Goal: Information Seeking & Learning: Learn about a topic

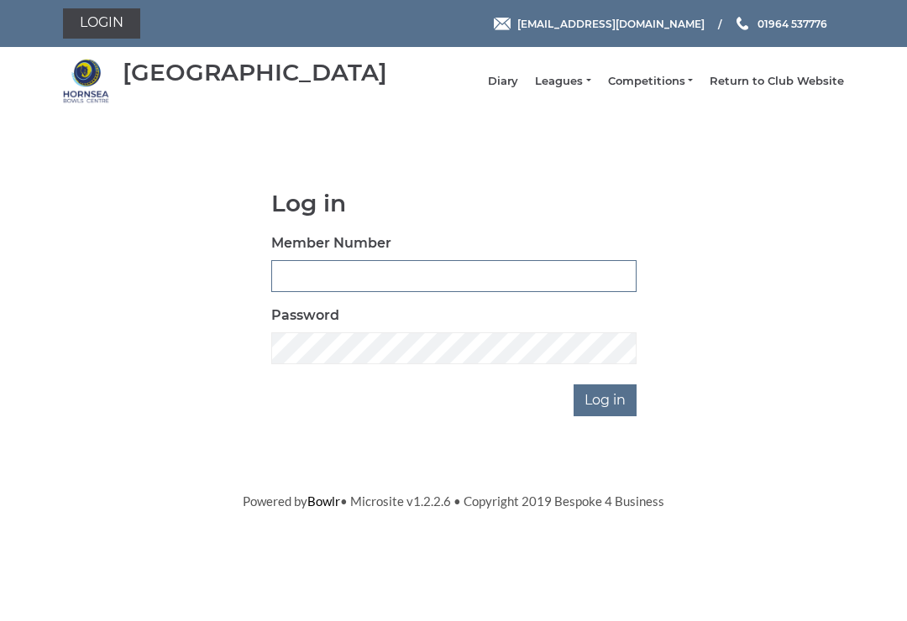
type input "0530"
click at [606, 412] on input "Log in" at bounding box center [605, 401] width 63 height 32
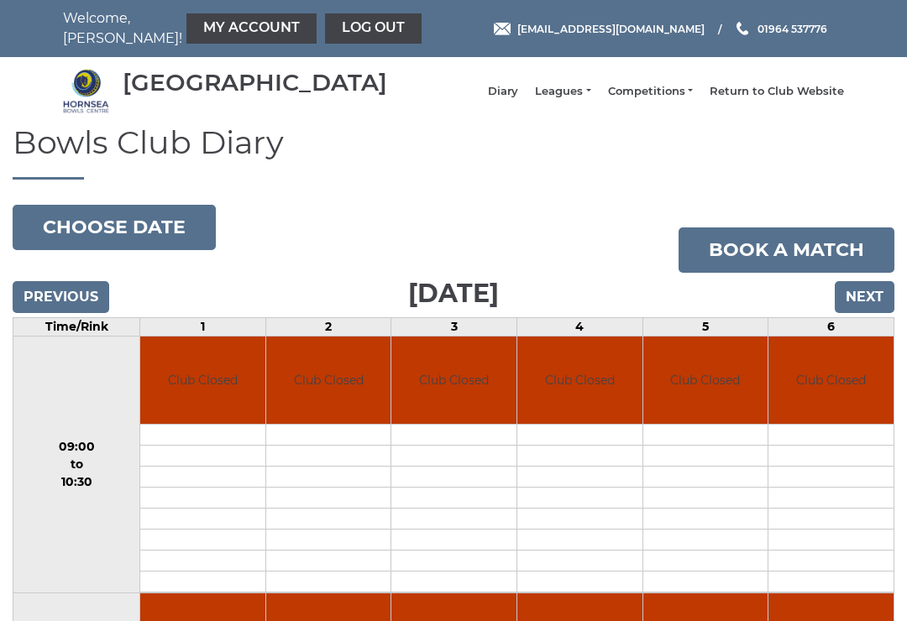
click at [619, 407] on td "Club Closed" at bounding box center [579, 381] width 125 height 88
click at [582, 99] on link "Leagues" at bounding box center [562, 91] width 55 height 15
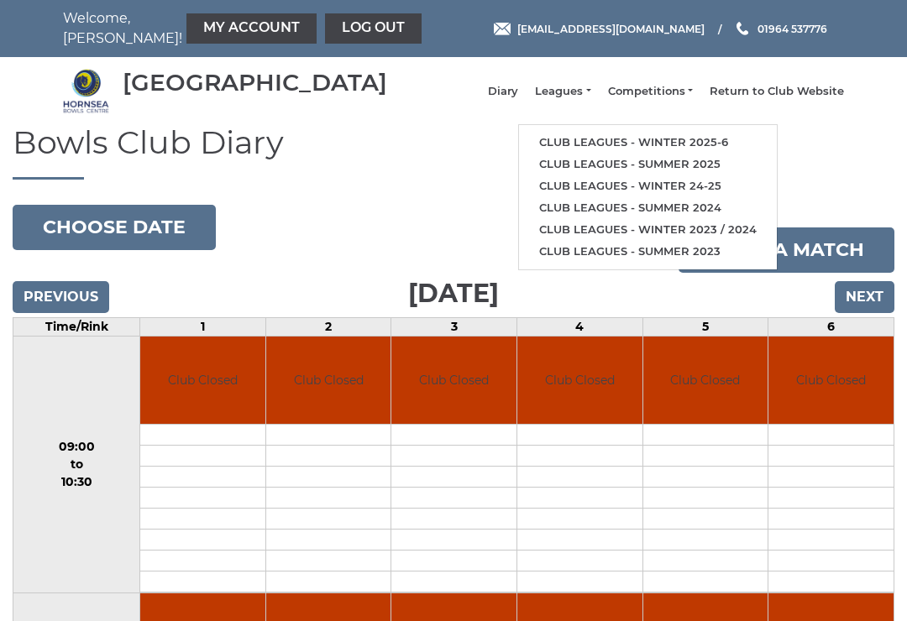
click at [677, 149] on link "Club leagues - Winter 2025-6" at bounding box center [648, 143] width 258 height 22
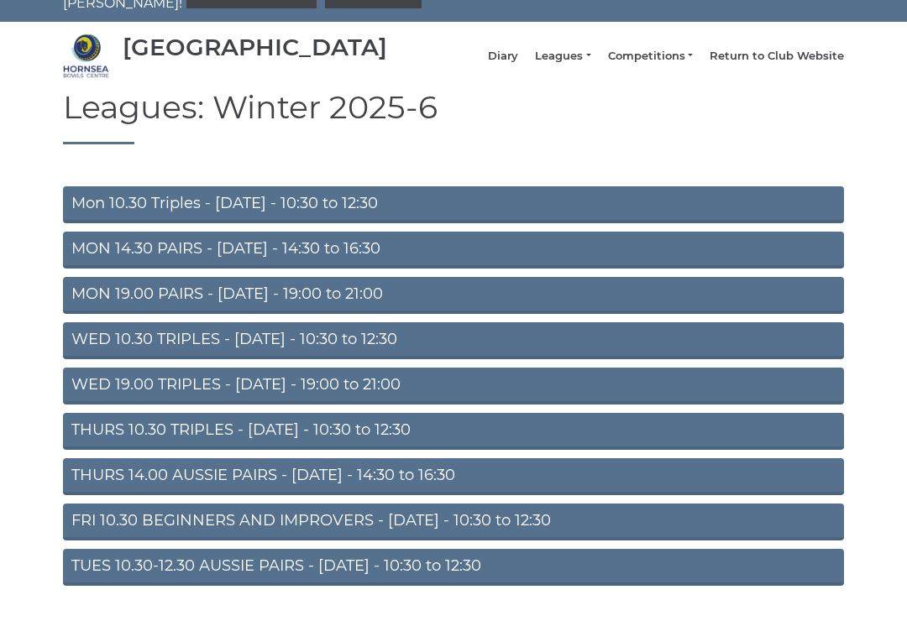
scroll to position [67, 0]
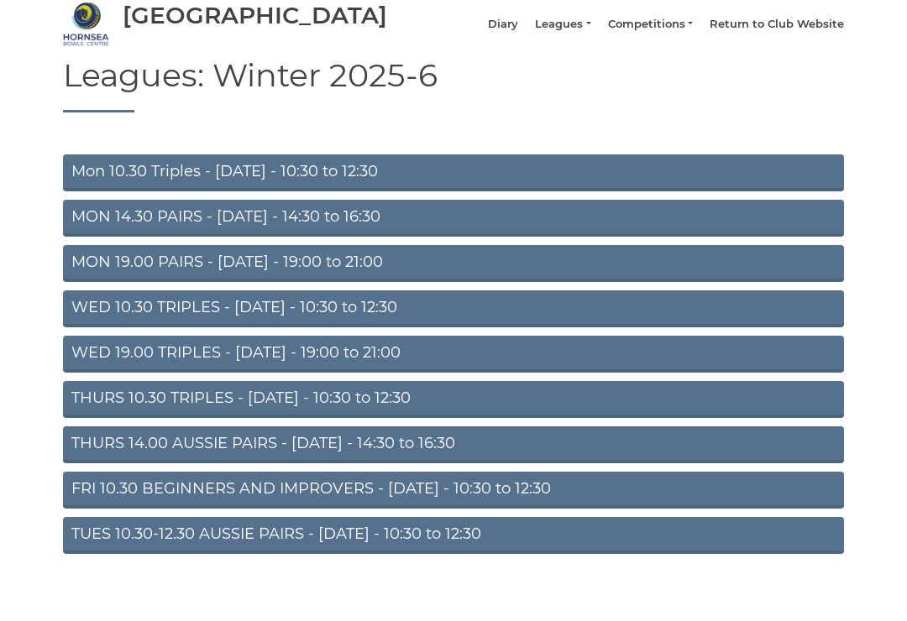
click at [336, 228] on link "MON 14.30 PAIRS - [DATE] - 14:30 to 16:30" at bounding box center [453, 218] width 781 height 37
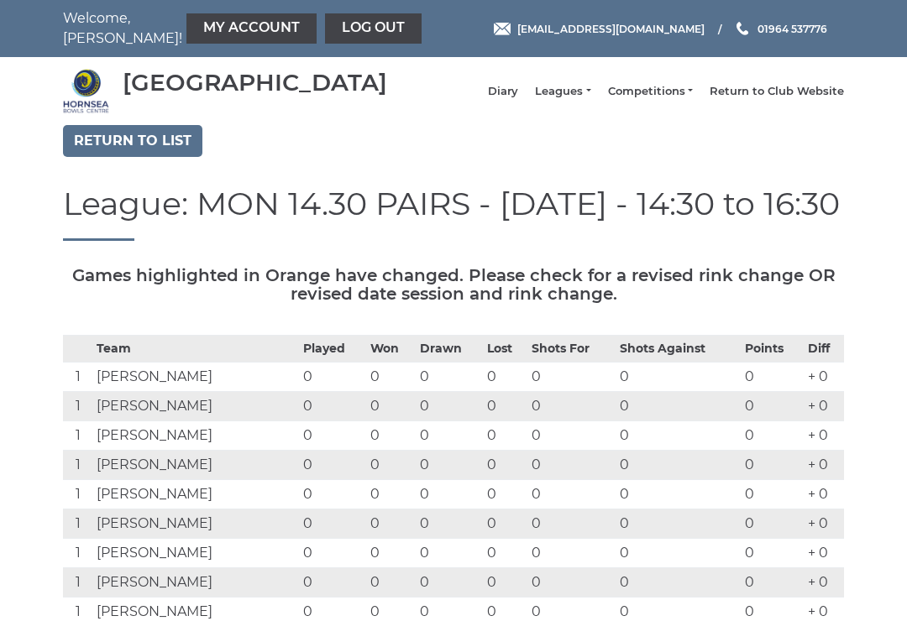
click at [578, 99] on link "Leagues" at bounding box center [562, 91] width 55 height 15
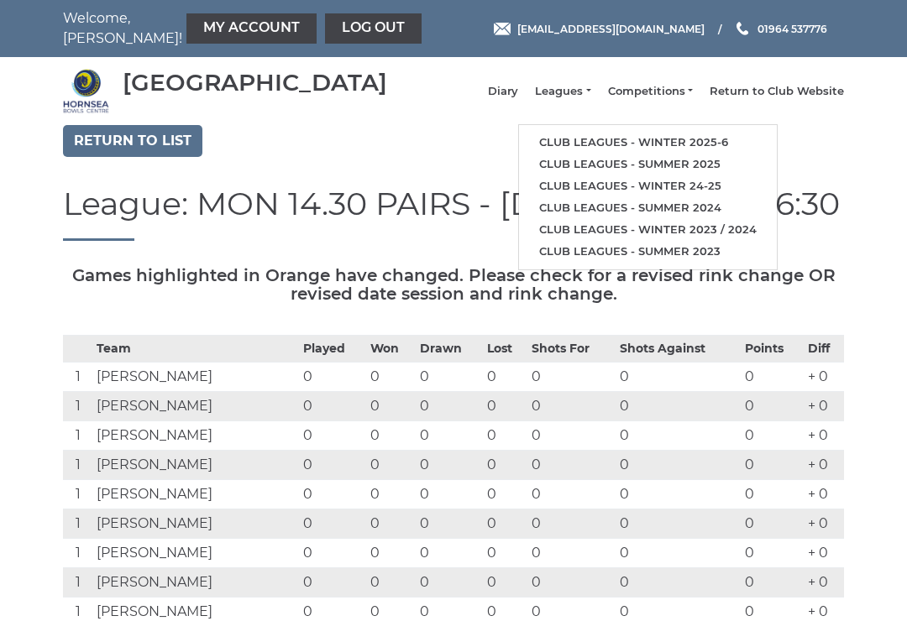
click at [714, 143] on link "Club leagues - Winter 2025-6" at bounding box center [648, 143] width 258 height 22
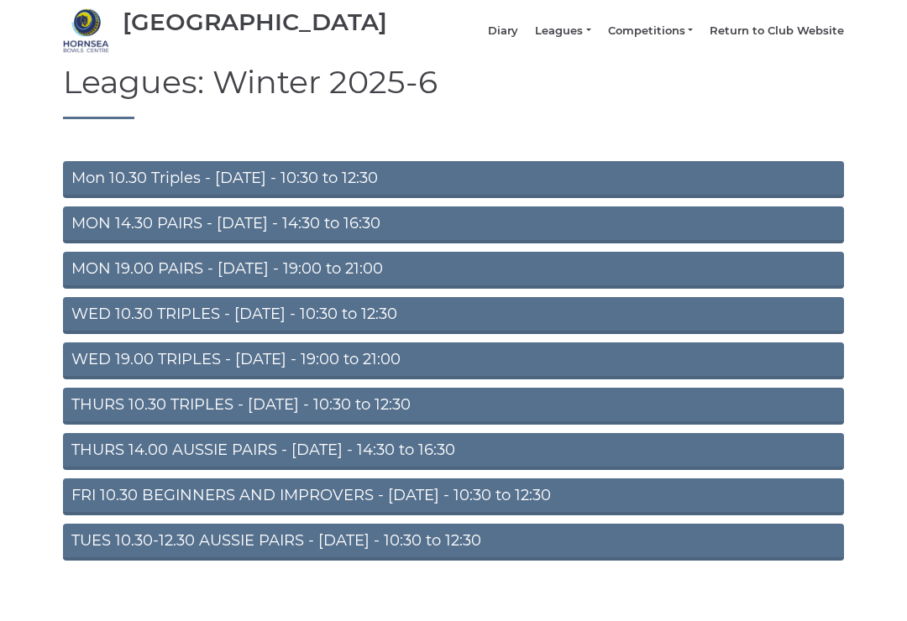
scroll to position [67, 0]
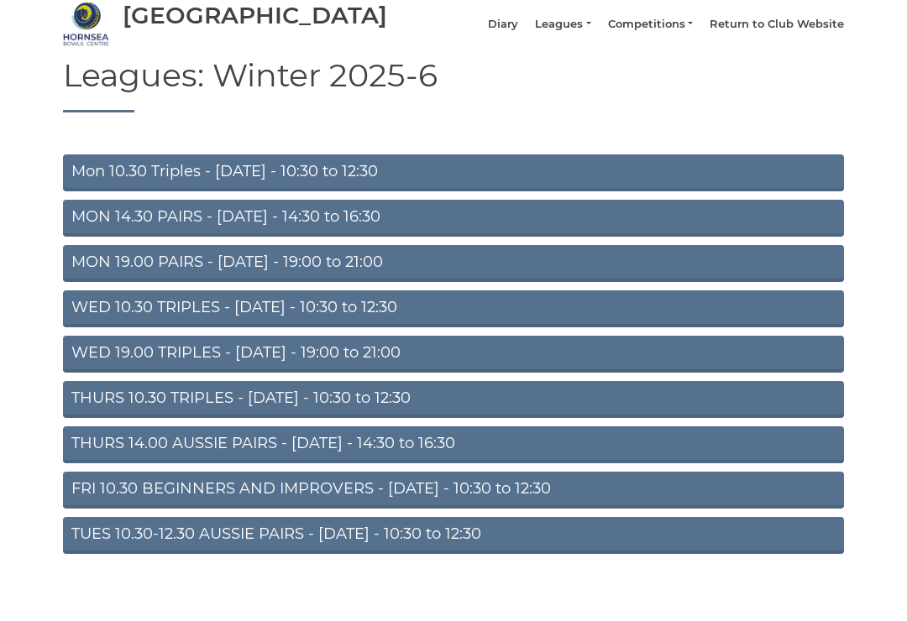
click at [447, 547] on link "TUES 10.30-12.30 AUSSIE PAIRS - [DATE] - 10:30 to 12:30" at bounding box center [453, 535] width 781 height 37
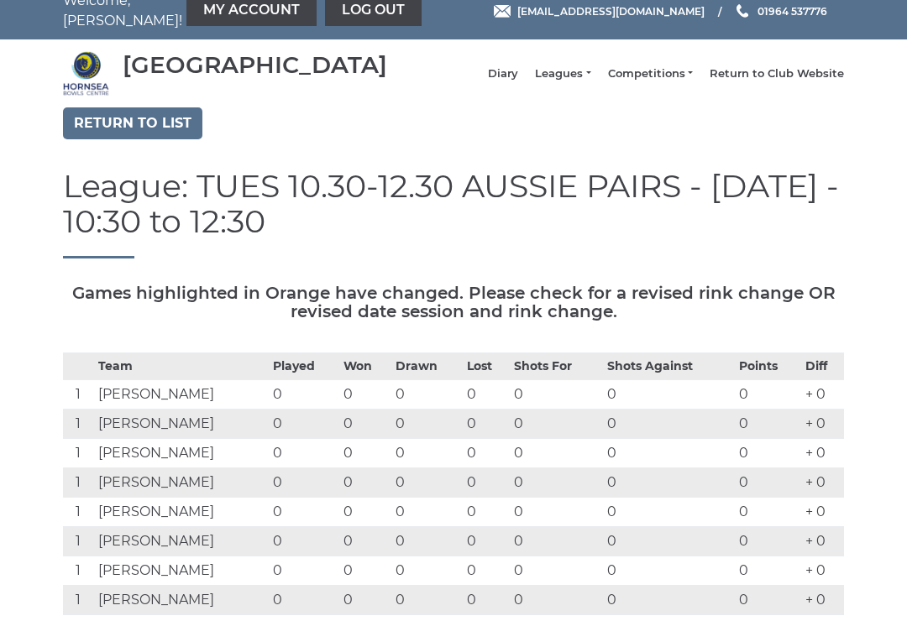
scroll to position [18, 0]
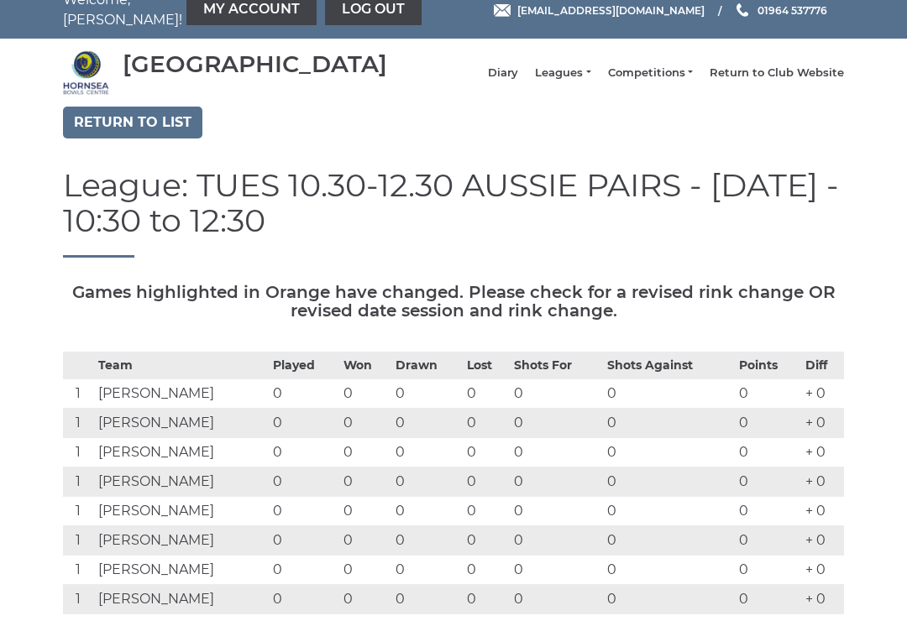
click at [577, 81] on link "Leagues" at bounding box center [562, 72] width 55 height 15
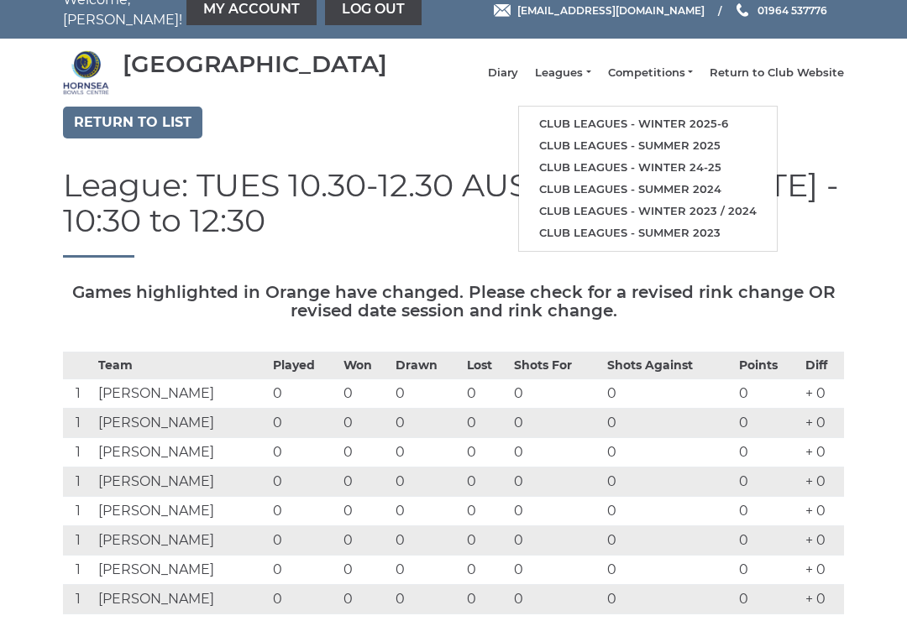
click at [720, 121] on li "Club leagues - Winter 2025-6" at bounding box center [648, 124] width 258 height 22
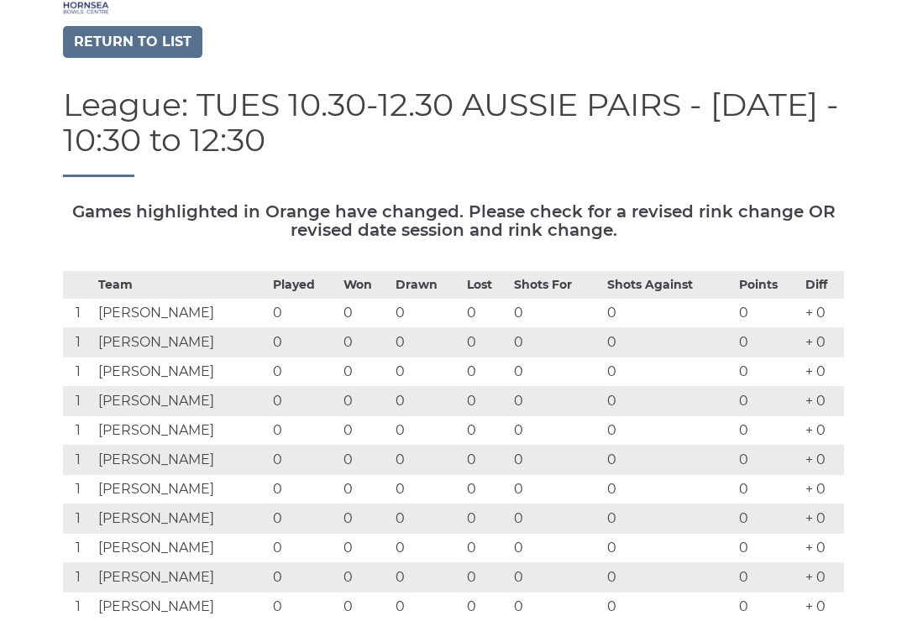
scroll to position [0, 0]
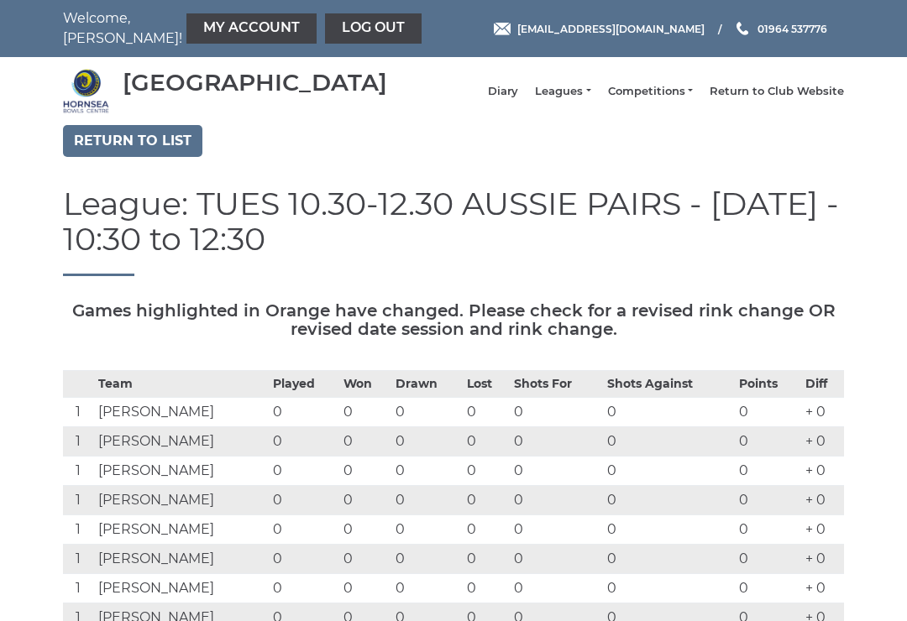
click at [579, 95] on link "Leagues" at bounding box center [562, 91] width 55 height 15
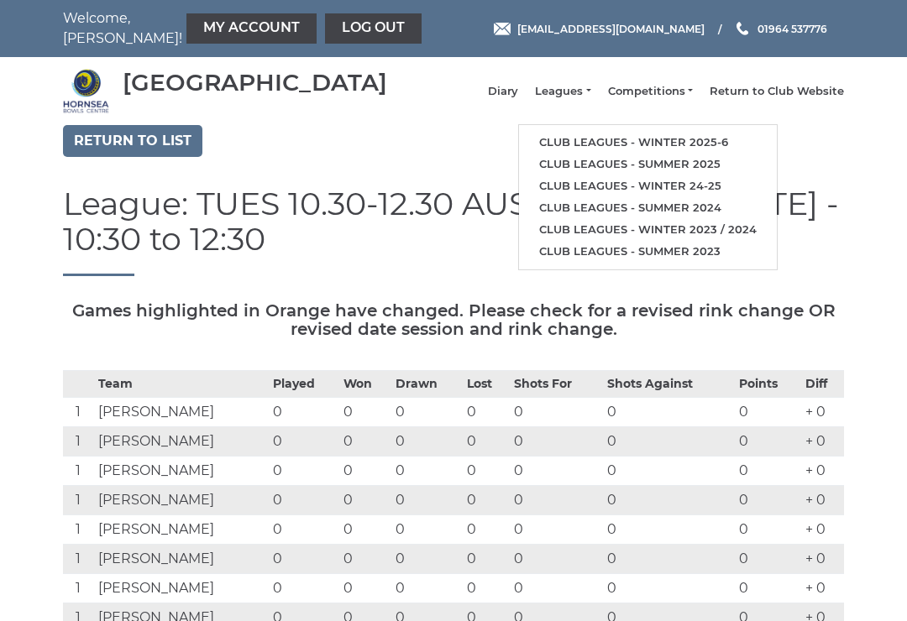
click at [711, 149] on link "Club leagues - Winter 2025-6" at bounding box center [648, 143] width 258 height 22
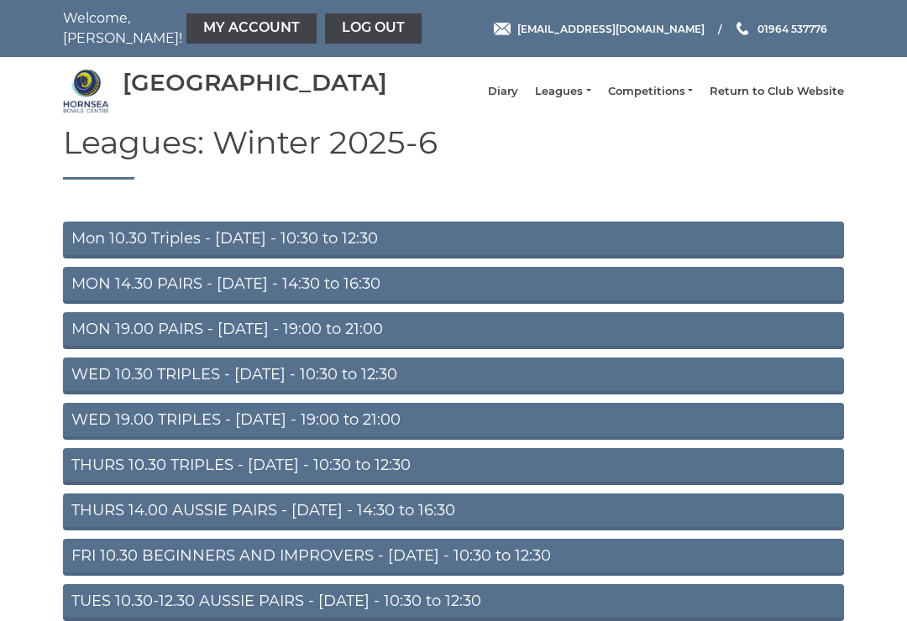
click at [342, 438] on link "WED 19.00 TRIPLES - Wednesday - 19:00 to 21:00" at bounding box center [453, 421] width 781 height 37
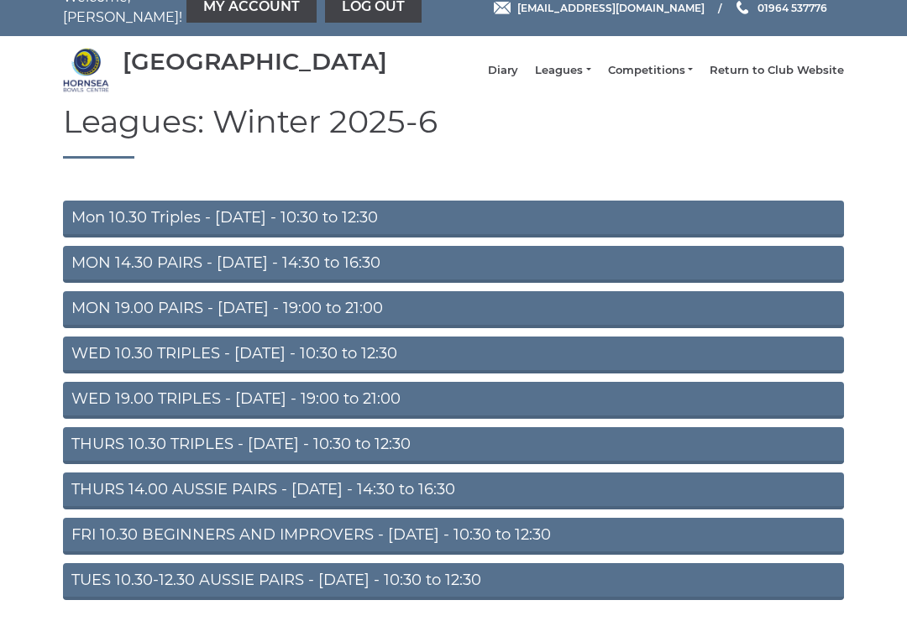
scroll to position [67, 0]
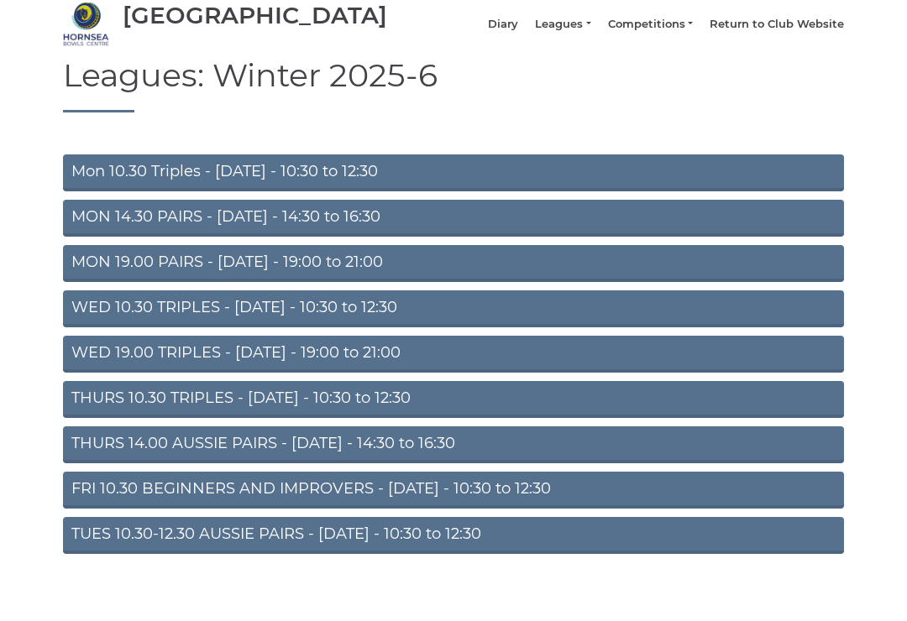
click at [320, 277] on link "MON 19.00 PAIRS - Monday - 19:00 to 21:00" at bounding box center [453, 263] width 781 height 37
